Goal: Information Seeking & Learning: Check status

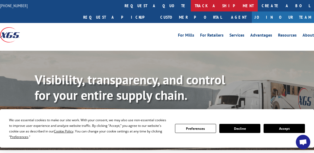
click at [191, 5] on link "track a shipment" at bounding box center [224, 5] width 67 height 11
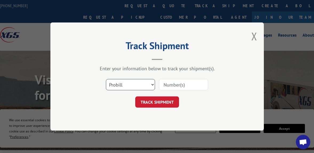
click at [132, 85] on select "Select category... Probill BOL PO" at bounding box center [130, 84] width 49 height 11
paste input "15339896"
type input "15339896"
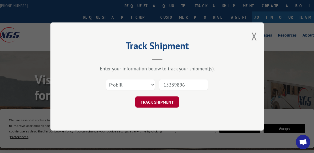
click at [161, 102] on button "TRACK SHIPMENT" at bounding box center [157, 101] width 44 height 11
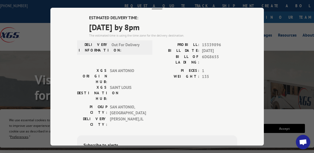
scroll to position [27, 0]
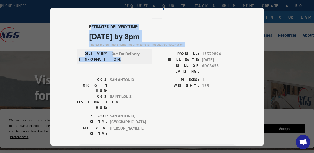
drag, startPoint x: 88, startPoint y: 22, endPoint x: 98, endPoint y: 30, distance: 12.9
click at [110, 51] on div "Track Shipment ESTIMATED DELIVERY TIME: [DATE] by 8pm The estimated time is usi…" at bounding box center [156, 77] width 213 height 138
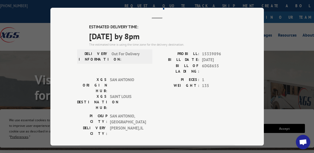
click at [86, 24] on div "ESTIMATED DELIVERY TIME: [DATE] by 8pm The estimated time is using the time zon…" at bounding box center [157, 120] width 160 height 192
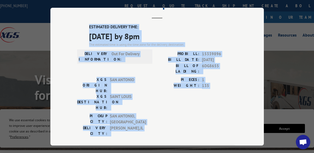
drag, startPoint x: 86, startPoint y: 23, endPoint x: 133, endPoint y: 98, distance: 88.5
click at [133, 98] on div "ESTIMATED DELIVERY TIME: [DATE] by 8pm The estimated time is using the time zon…" at bounding box center [157, 120] width 160 height 192
copy div "ESTIMATED DELIVERY TIME: [DATE] by 8pm The estimated time is using the time zon…"
